Goal: Transaction & Acquisition: Purchase product/service

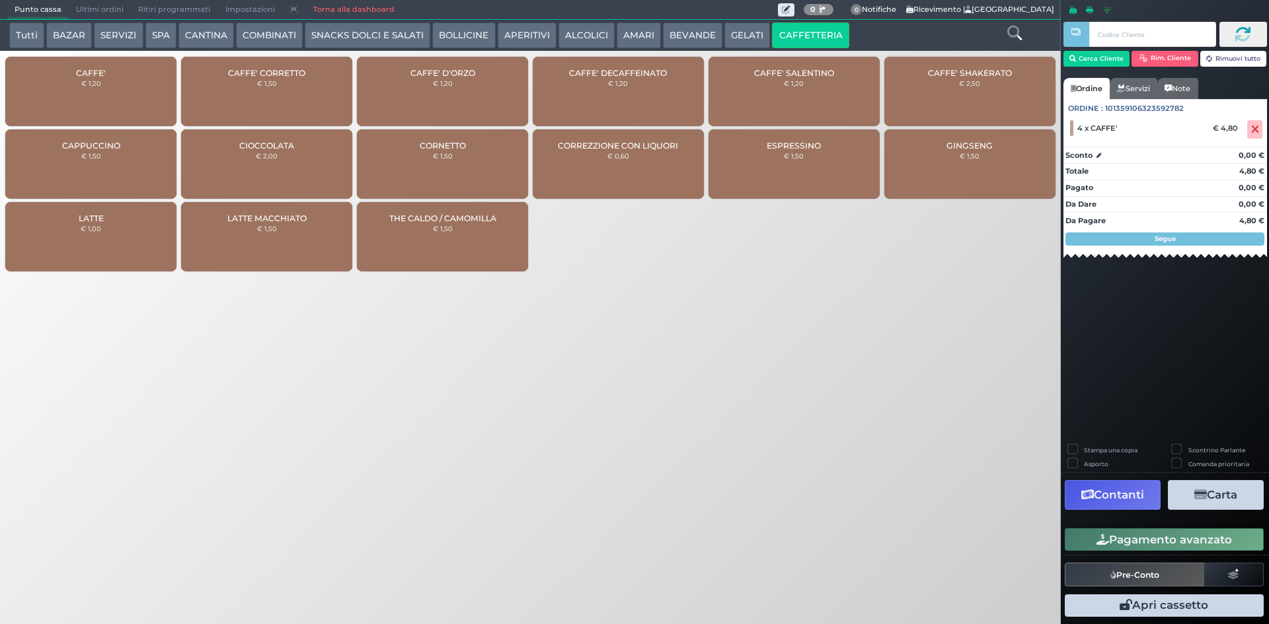
click at [740, 41] on button "GELATI" at bounding box center [747, 35] width 46 height 26
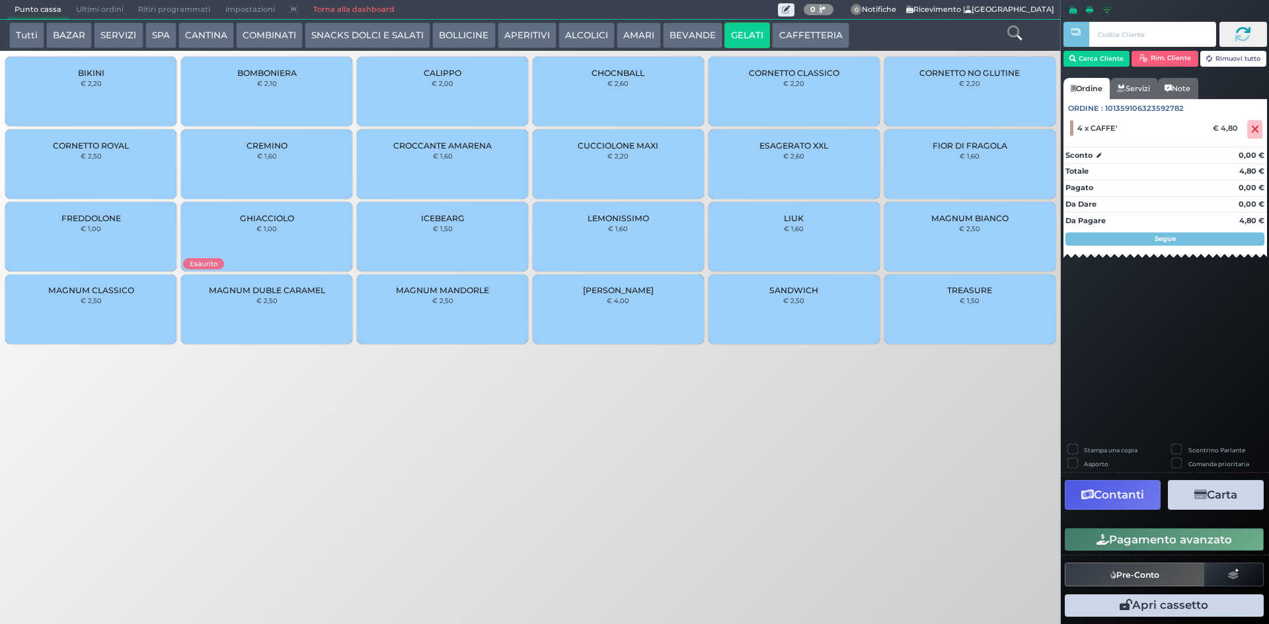
click at [977, 301] on small "€ 1,50" at bounding box center [969, 301] width 20 height 8
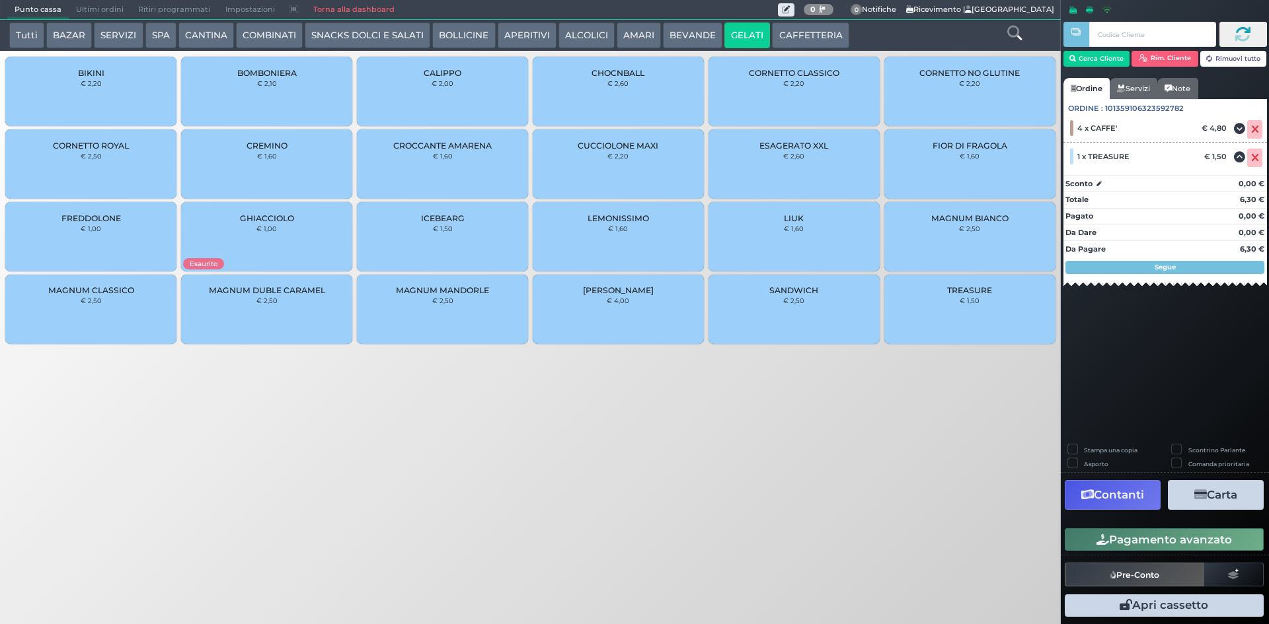
click at [1198, 542] on button "Pagamento avanzato" at bounding box center [1163, 540] width 199 height 22
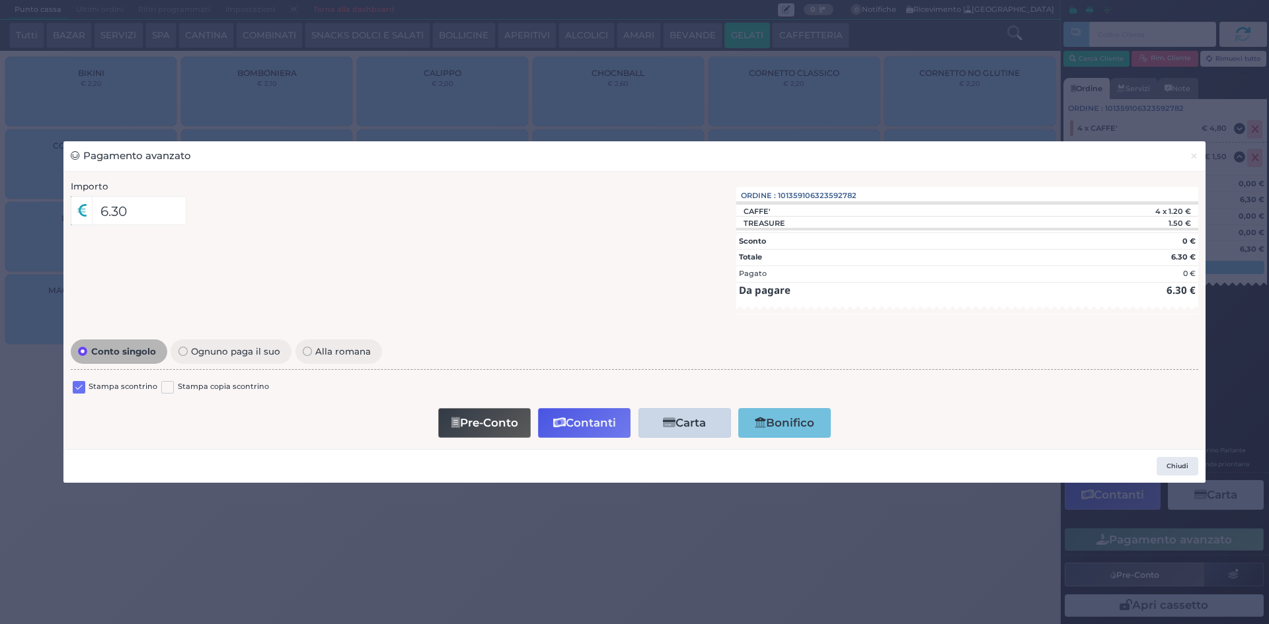
click at [77, 390] on label at bounding box center [79, 387] width 13 height 13
click at [0, 0] on input "checkbox" at bounding box center [0, 0] width 0 height 0
click at [579, 424] on button "Contanti" at bounding box center [584, 423] width 93 height 30
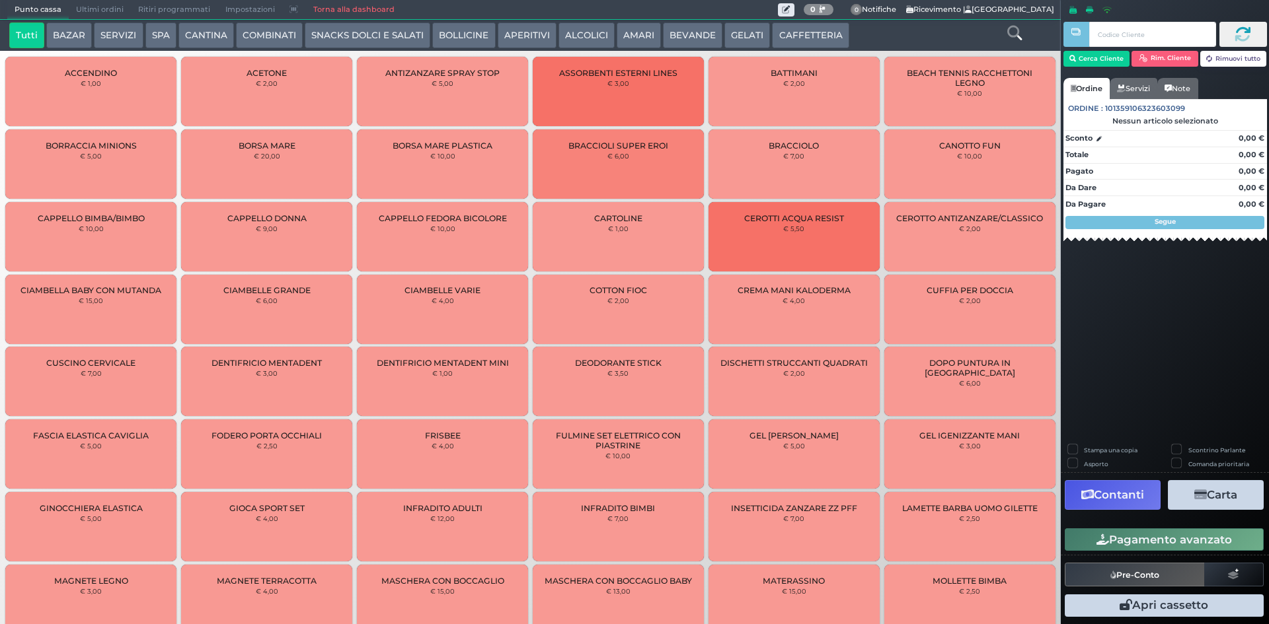
click at [92, 8] on span "Ultimi ordini" at bounding box center [100, 10] width 62 height 19
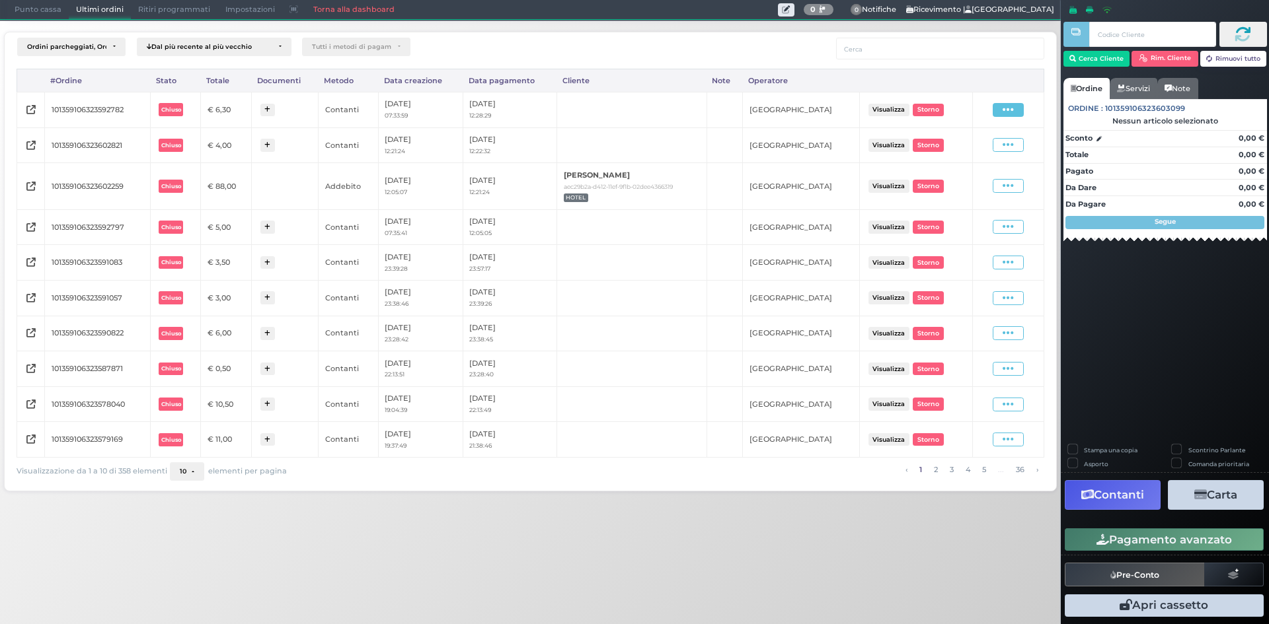
click at [1019, 114] on span at bounding box center [1007, 110] width 31 height 14
click at [981, 167] on ul "Visualizza Ristampa Pre-Conto Storno" at bounding box center [972, 148] width 74 height 69
click at [981, 167] on td "Visualizza Ristampa Pre-Conto Ristampa ricevuta Storno" at bounding box center [1007, 186] width 71 height 46
click at [1005, 110] on icon at bounding box center [1007, 110] width 11 height 13
click at [981, 168] on div "Storno" at bounding box center [972, 172] width 65 height 11
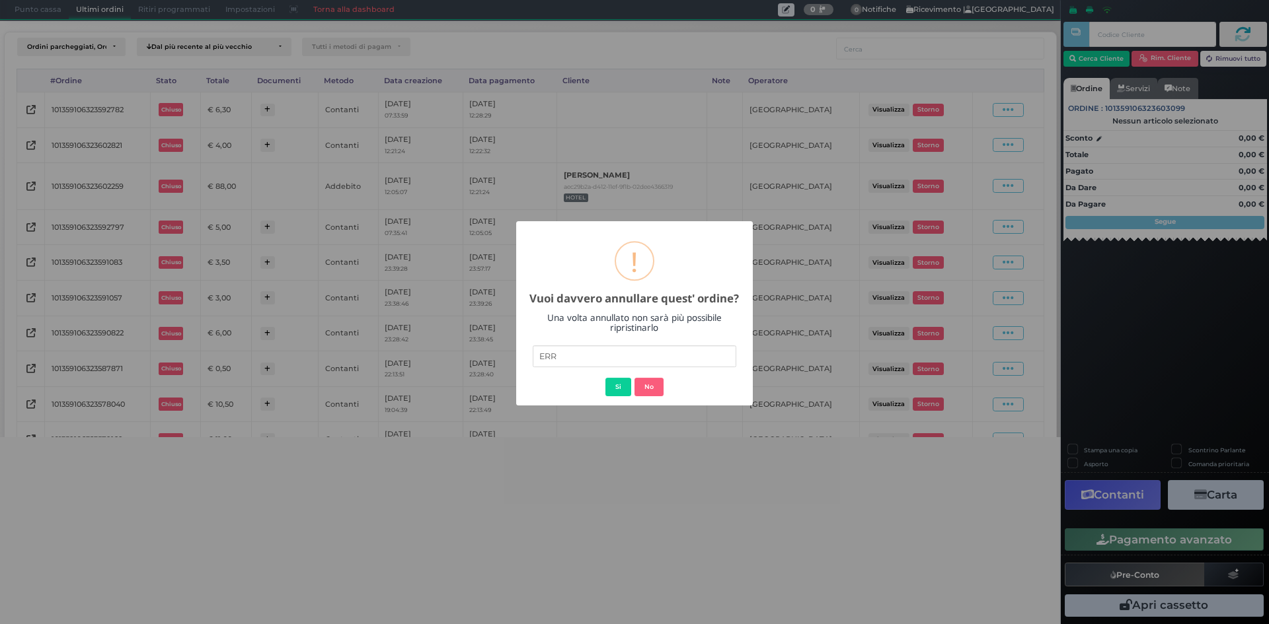
type input "errato addebito"
click at [615, 383] on button "Si" at bounding box center [618, 387] width 26 height 19
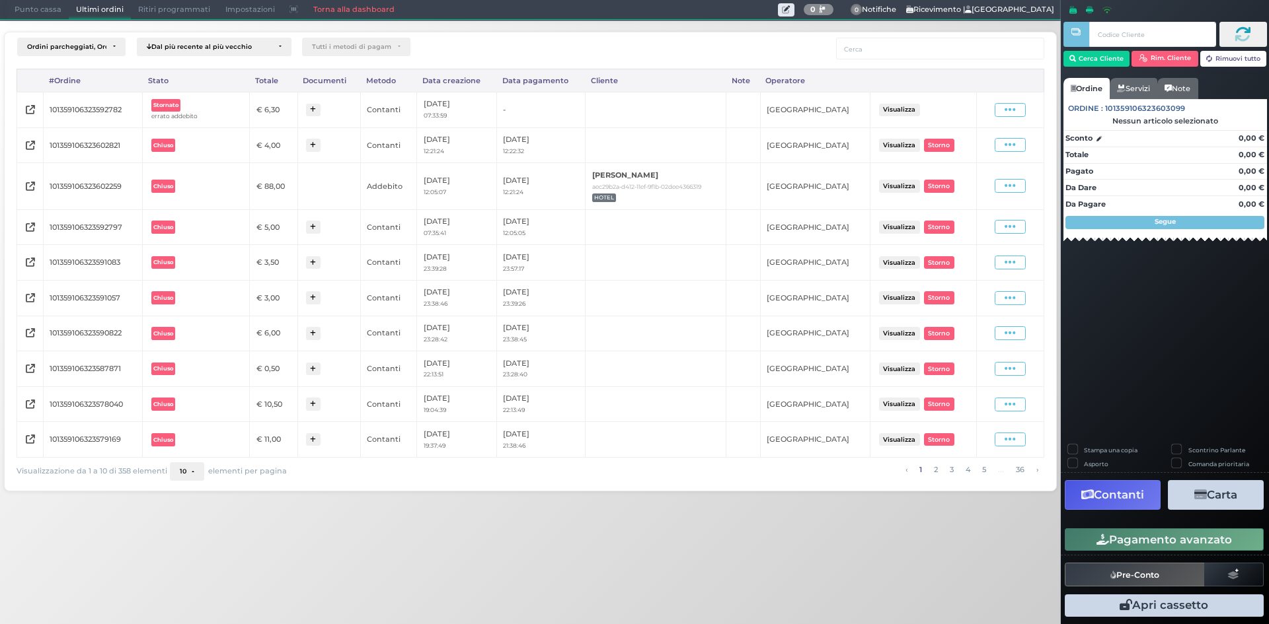
click at [47, 11] on span "Punto cassa" at bounding box center [37, 10] width 61 height 19
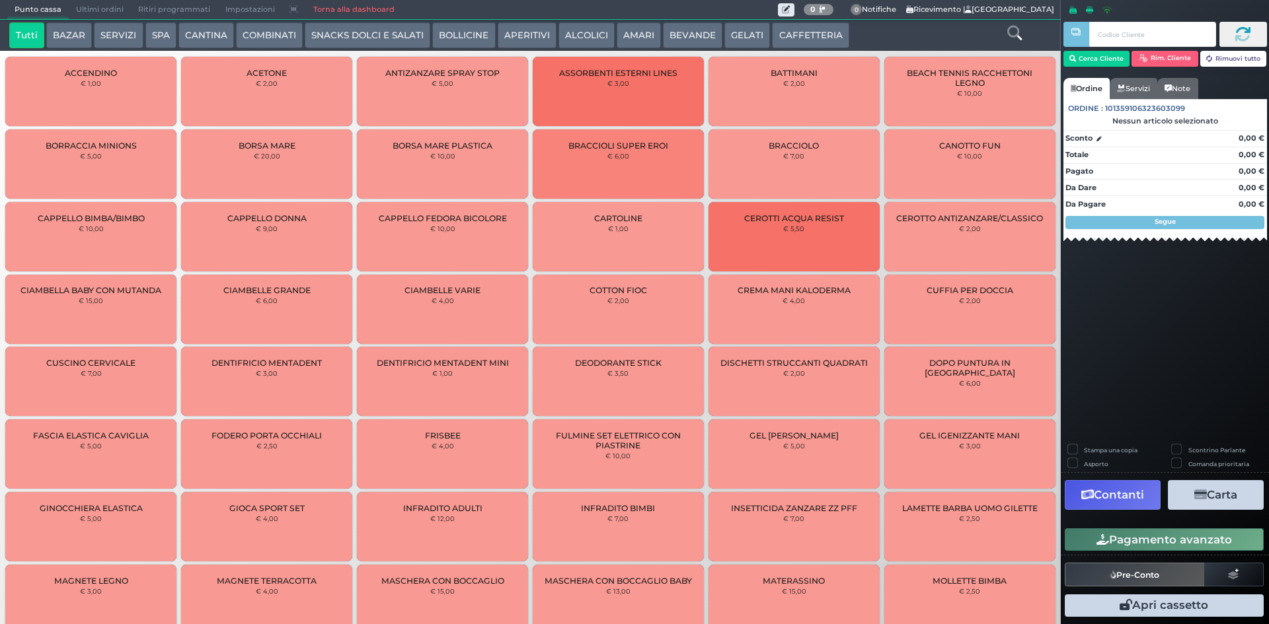
click at [730, 43] on button "GELATI" at bounding box center [747, 35] width 46 height 26
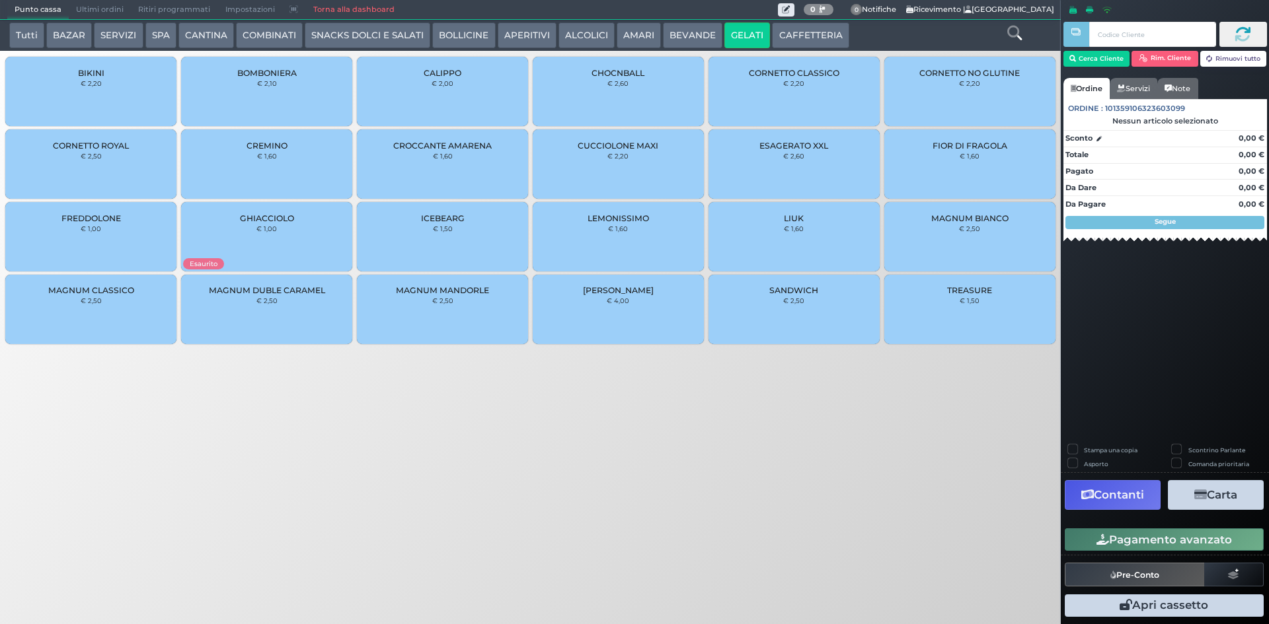
click at [943, 303] on div "TREASURE € 1,50" at bounding box center [969, 309] width 171 height 69
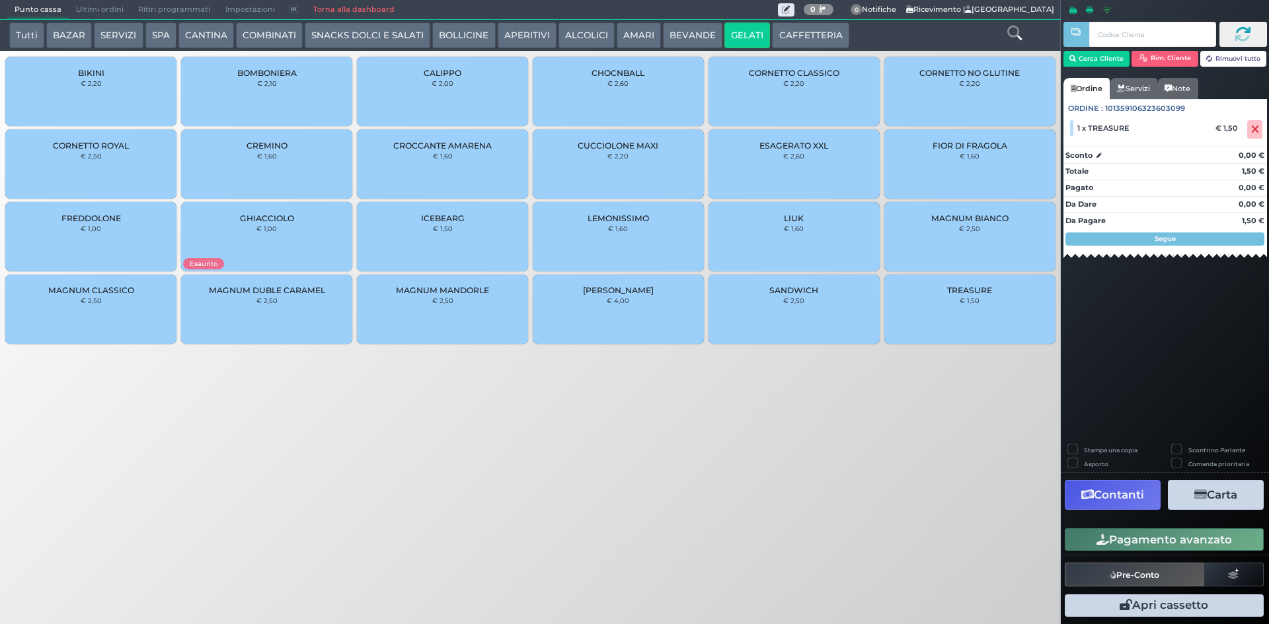
click at [1181, 533] on button "Pagamento avanzato" at bounding box center [1163, 540] width 199 height 22
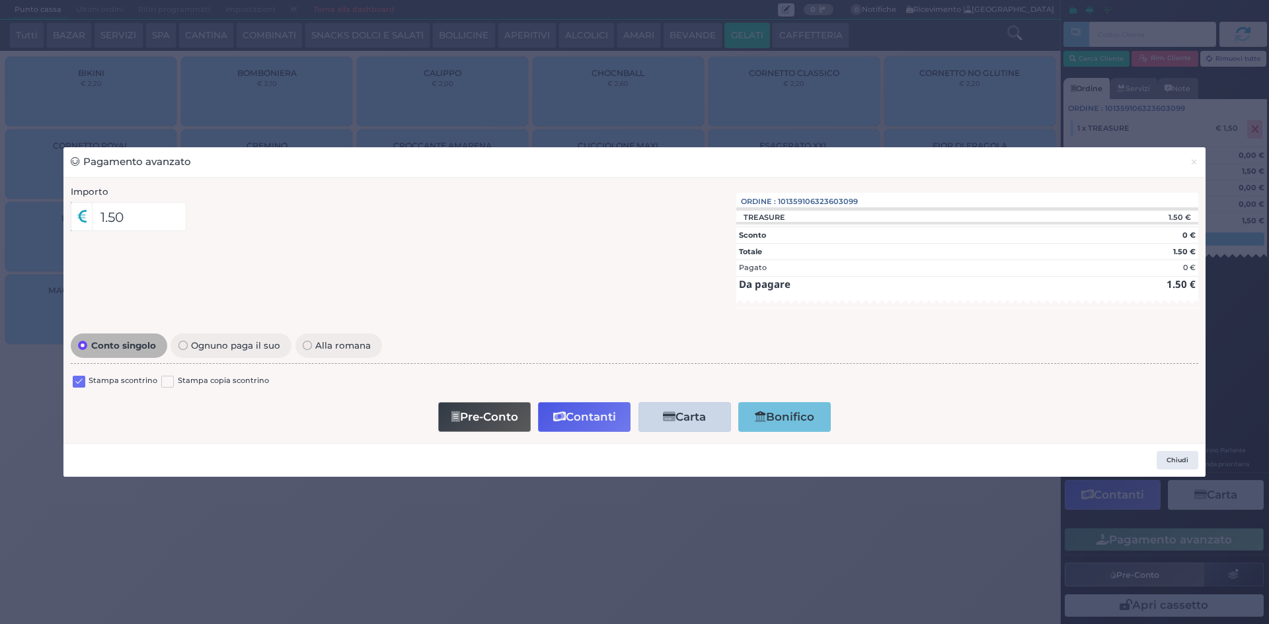
click at [82, 383] on label at bounding box center [79, 382] width 13 height 13
click at [0, 0] on input "checkbox" at bounding box center [0, 0] width 0 height 0
click at [572, 418] on button "Contanti" at bounding box center [584, 417] width 93 height 30
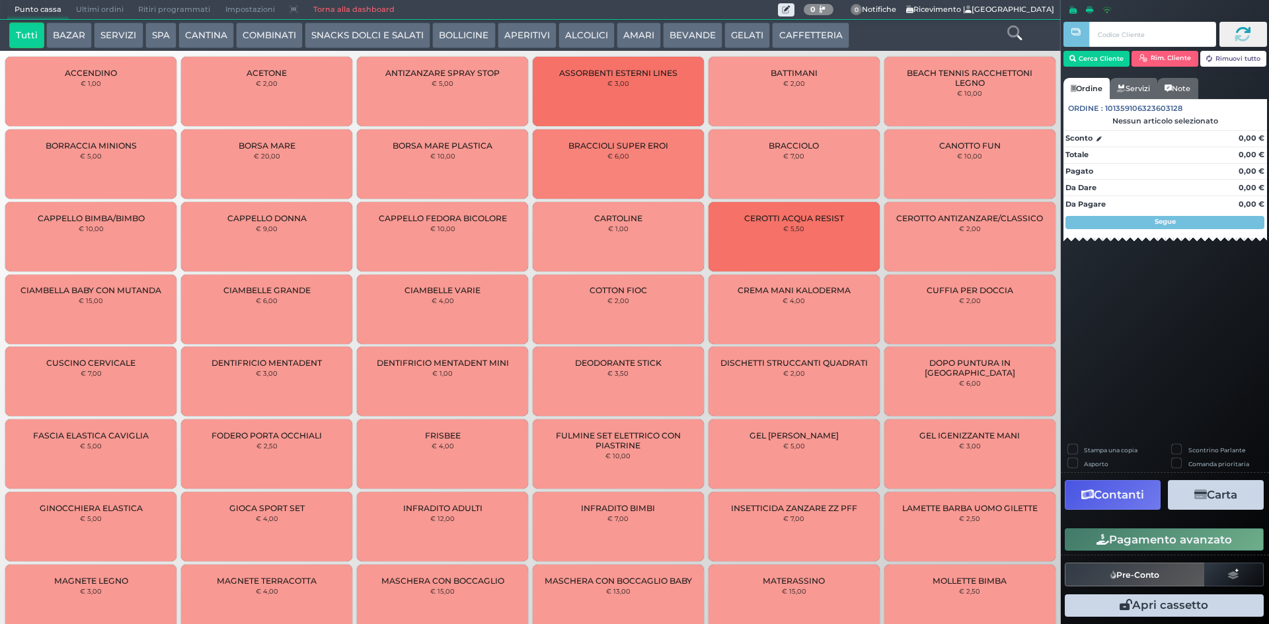
click at [82, 3] on span "Ultimi ordini" at bounding box center [100, 10] width 62 height 19
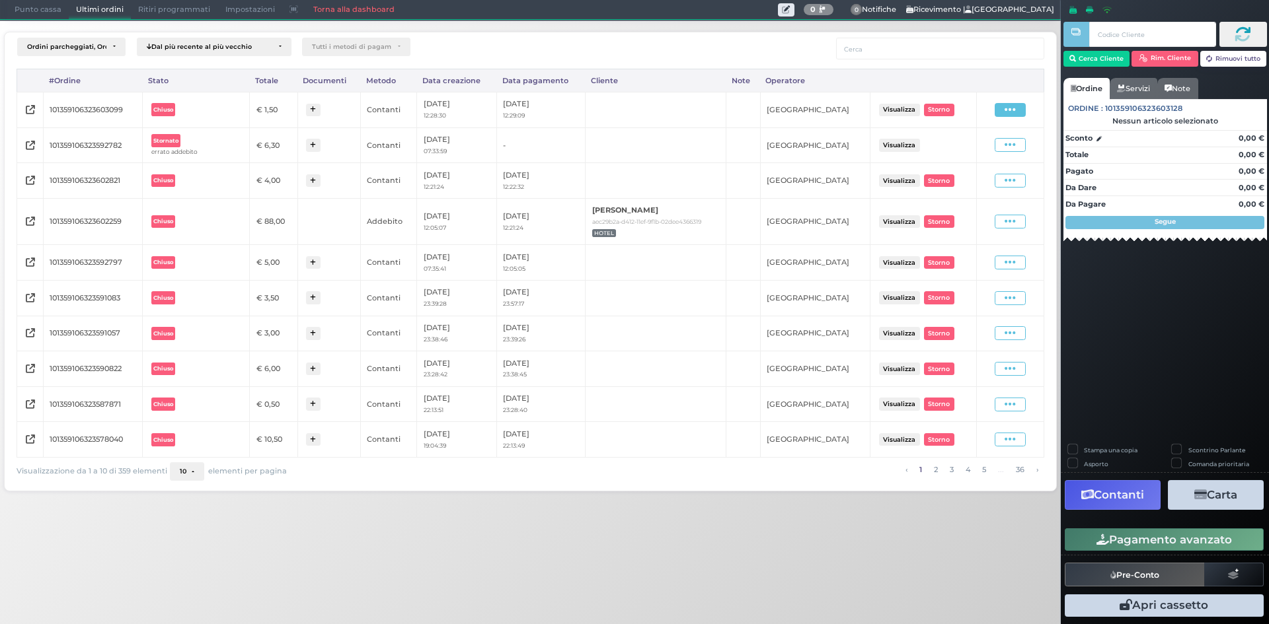
click at [1014, 104] on icon at bounding box center [1009, 110] width 11 height 13
click at [983, 149] on span "Ristampa Pre-Conto" at bounding box center [980, 148] width 54 height 22
